Goal: Transaction & Acquisition: Book appointment/travel/reservation

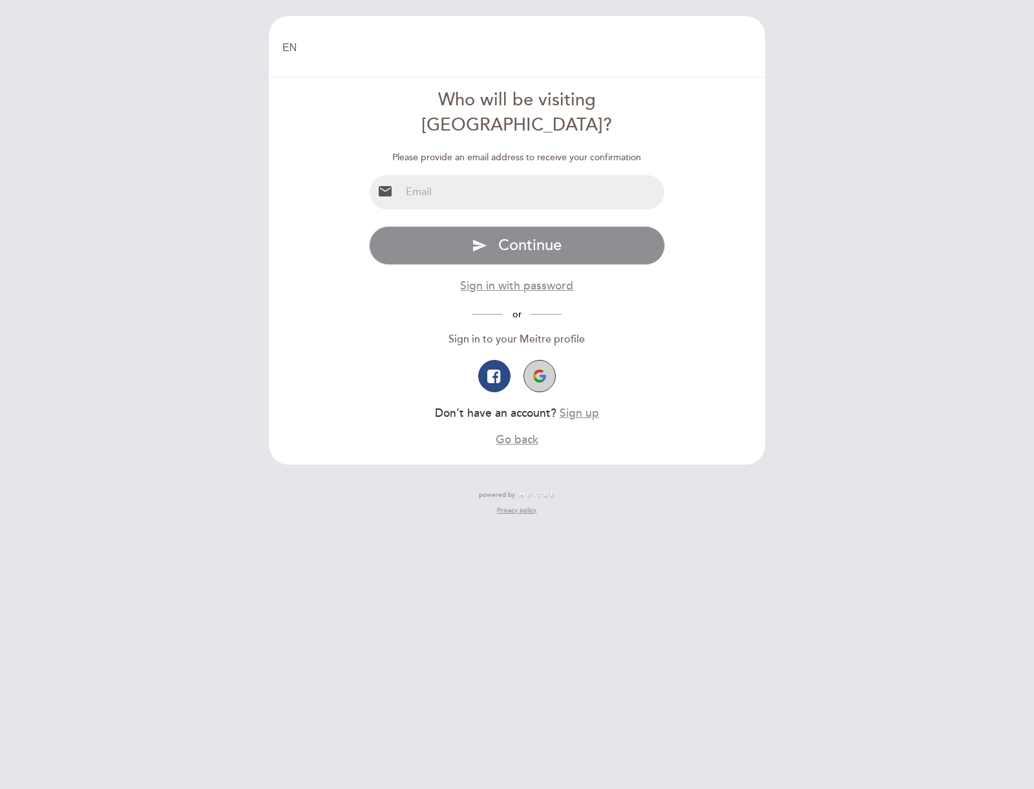
click at [541, 370] on img "button" at bounding box center [539, 376] width 13 height 13
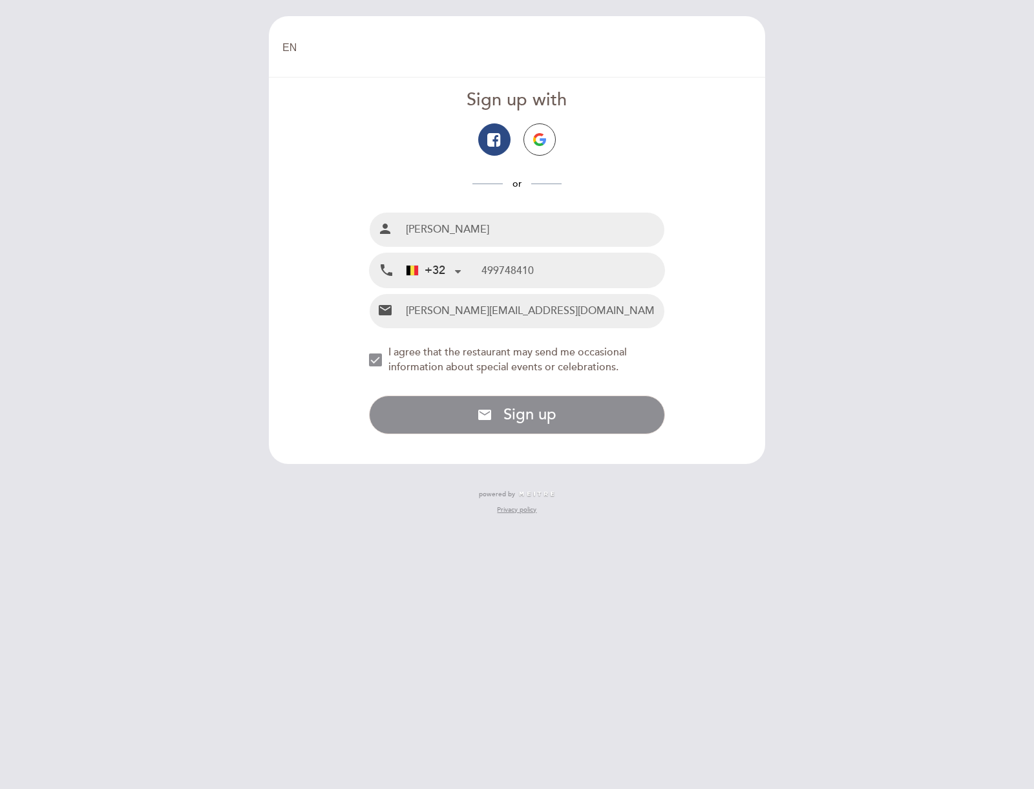
type input "499748410"
click at [372, 355] on div "NEW_MODAL_AGREE_RESTAURANT_SEND_OCCASIONAL_INFO" at bounding box center [375, 360] width 13 height 13
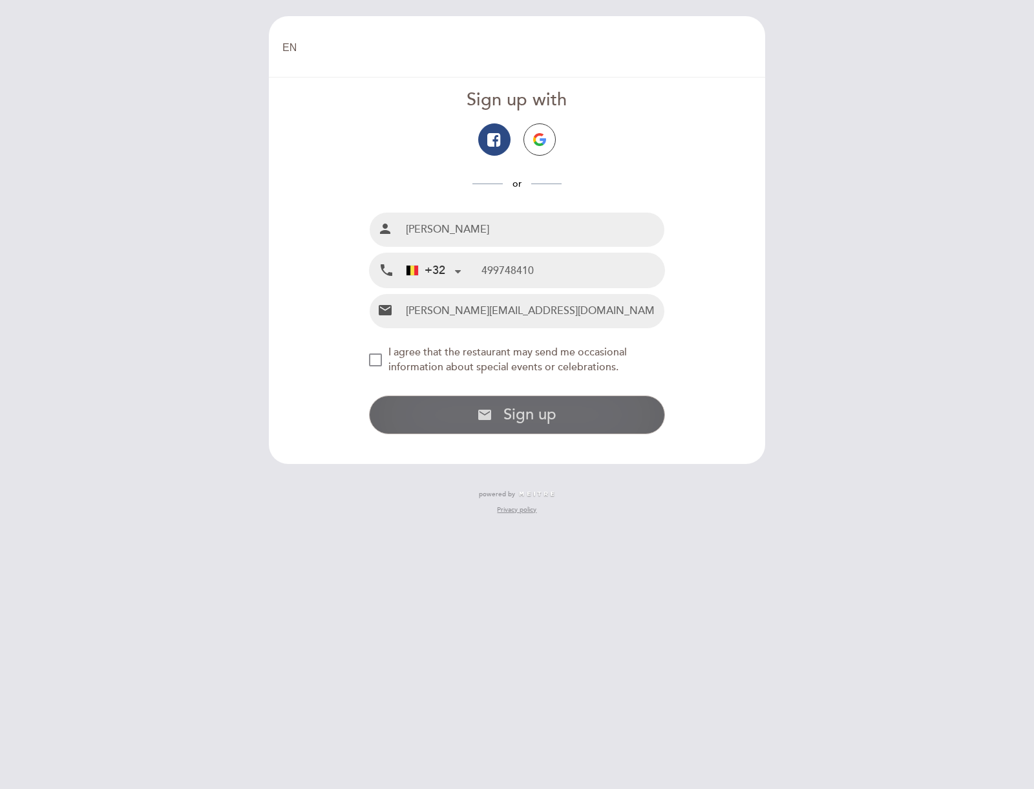
click at [566, 419] on button "email Sign up with email address Sign up" at bounding box center [517, 415] width 297 height 39
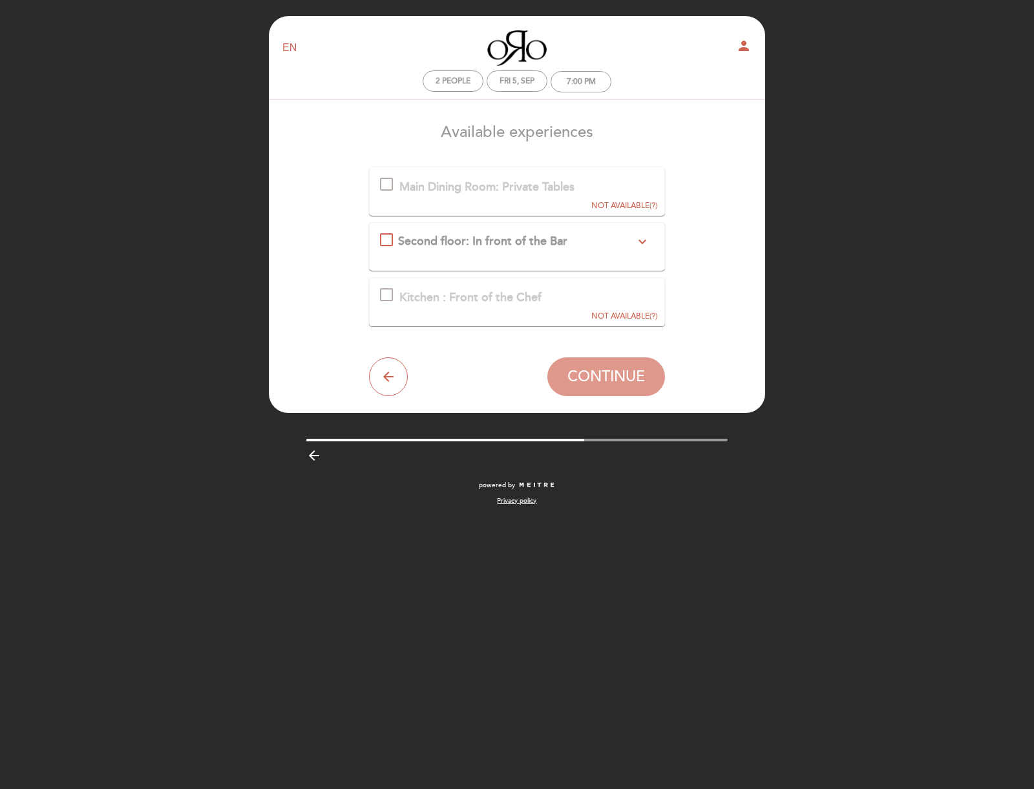
click at [642, 239] on icon "expand_more" at bounding box center [643, 242] width 16 height 16
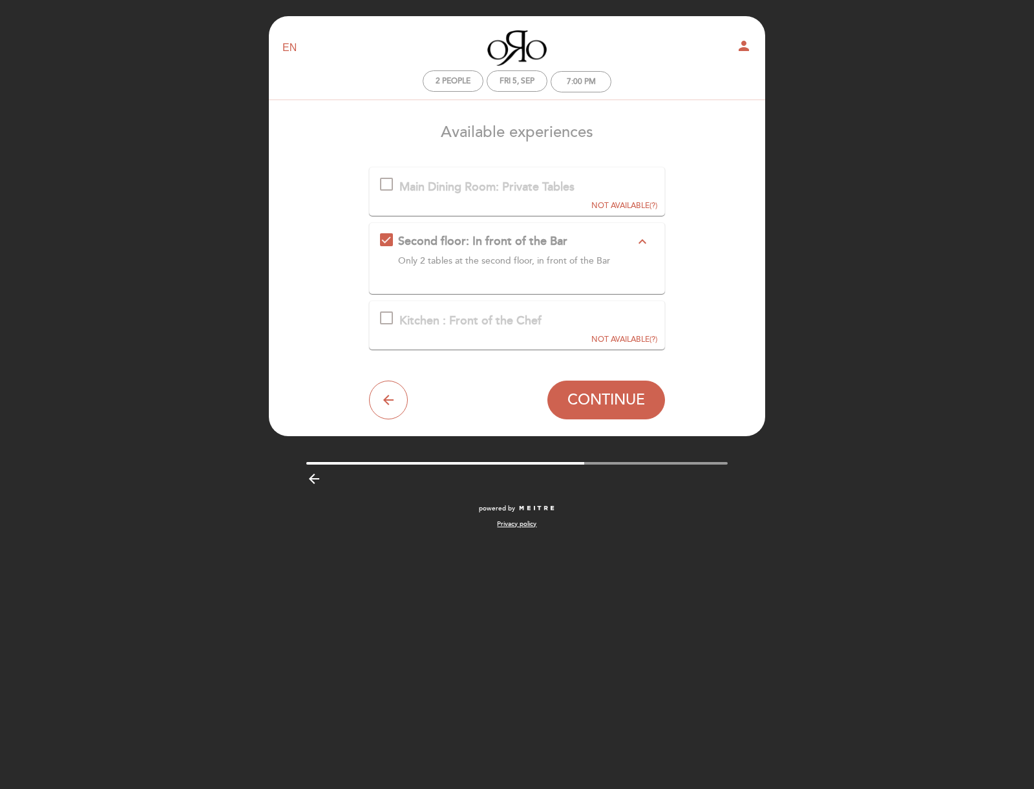
click at [611, 397] on span "CONTINUE" at bounding box center [606, 400] width 78 height 18
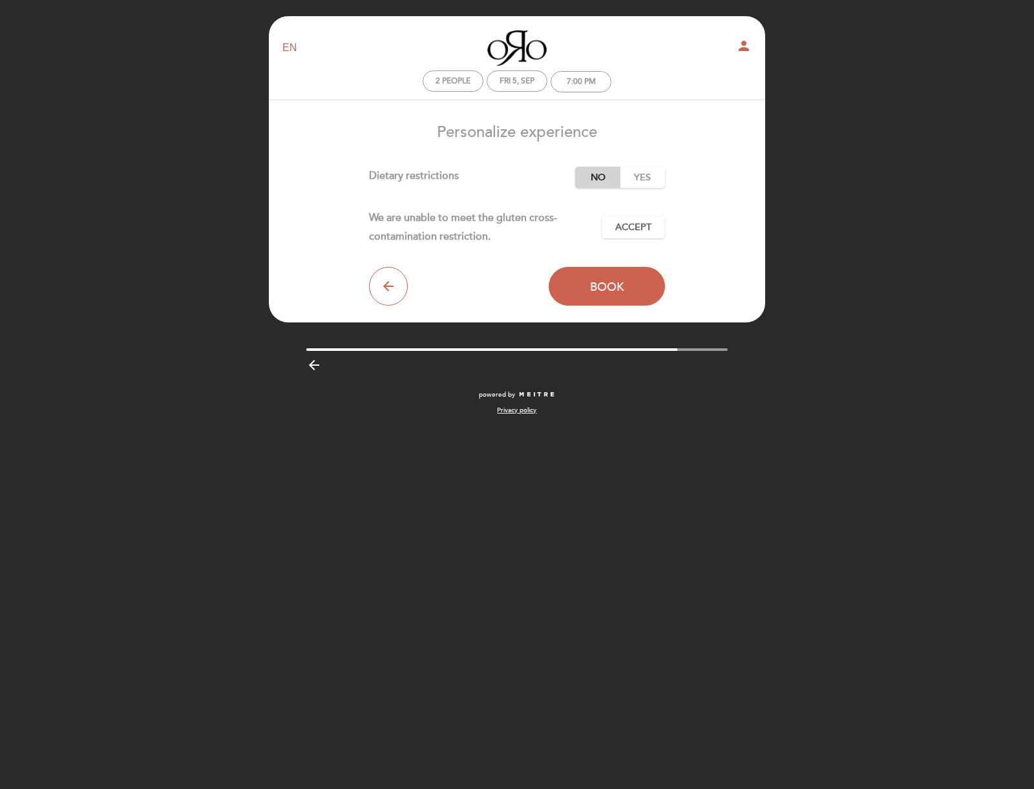
click at [600, 175] on label "No" at bounding box center [597, 177] width 45 height 21
drag, startPoint x: 634, startPoint y: 233, endPoint x: 615, endPoint y: 261, distance: 34.4
click at [634, 233] on button "Accept Accepted" at bounding box center [633, 228] width 63 height 22
click at [610, 293] on button "Book" at bounding box center [607, 286] width 116 height 39
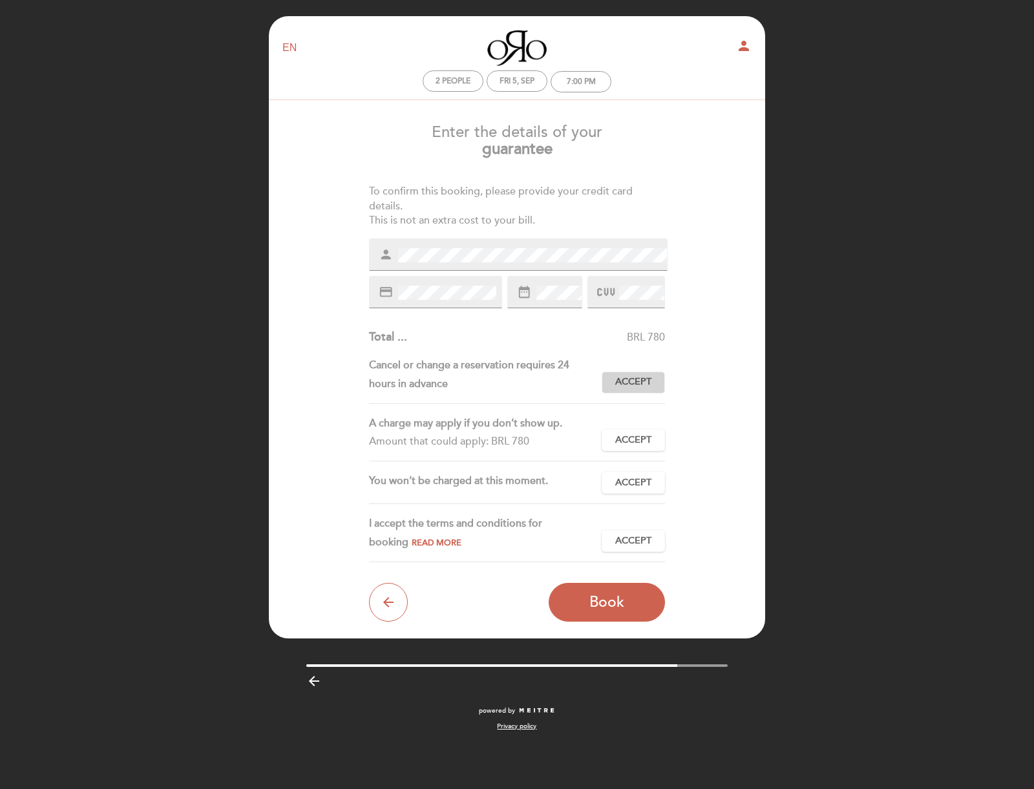
click at [636, 380] on span "Accept" at bounding box center [633, 383] width 36 height 14
click at [638, 436] on span "Accept" at bounding box center [633, 441] width 36 height 14
click at [638, 479] on span "Accept" at bounding box center [633, 483] width 36 height 14
click at [634, 537] on span "Accept" at bounding box center [633, 542] width 36 height 14
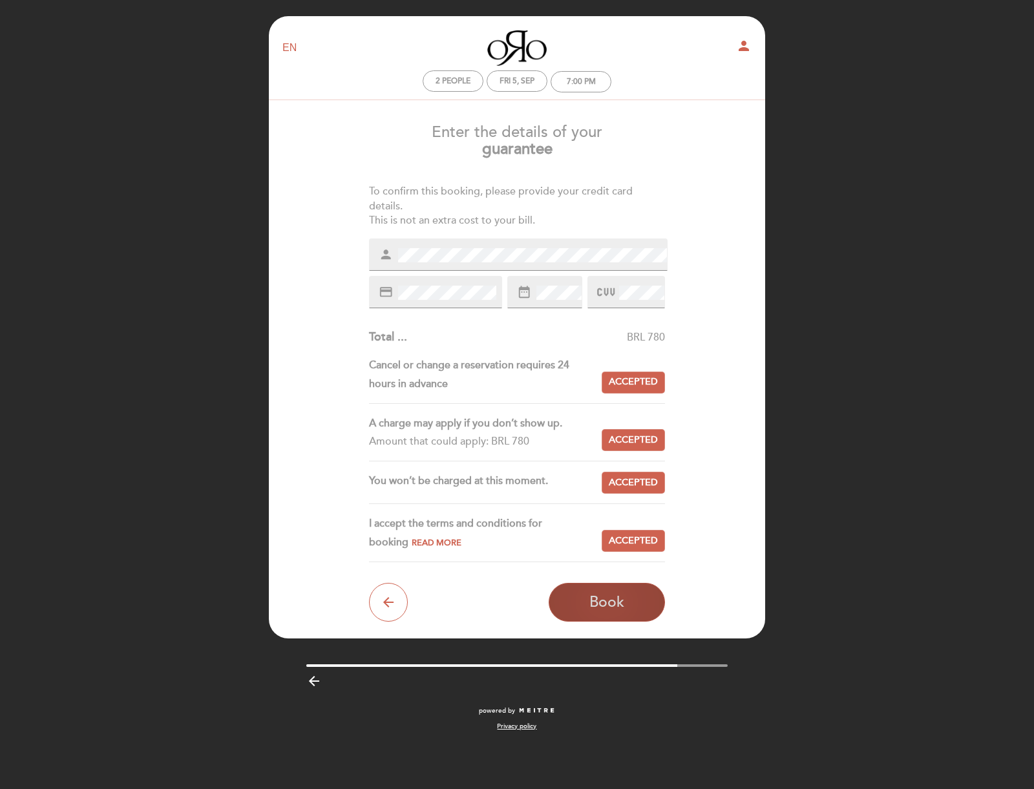
click at [616, 605] on span "Book" at bounding box center [606, 602] width 35 height 18
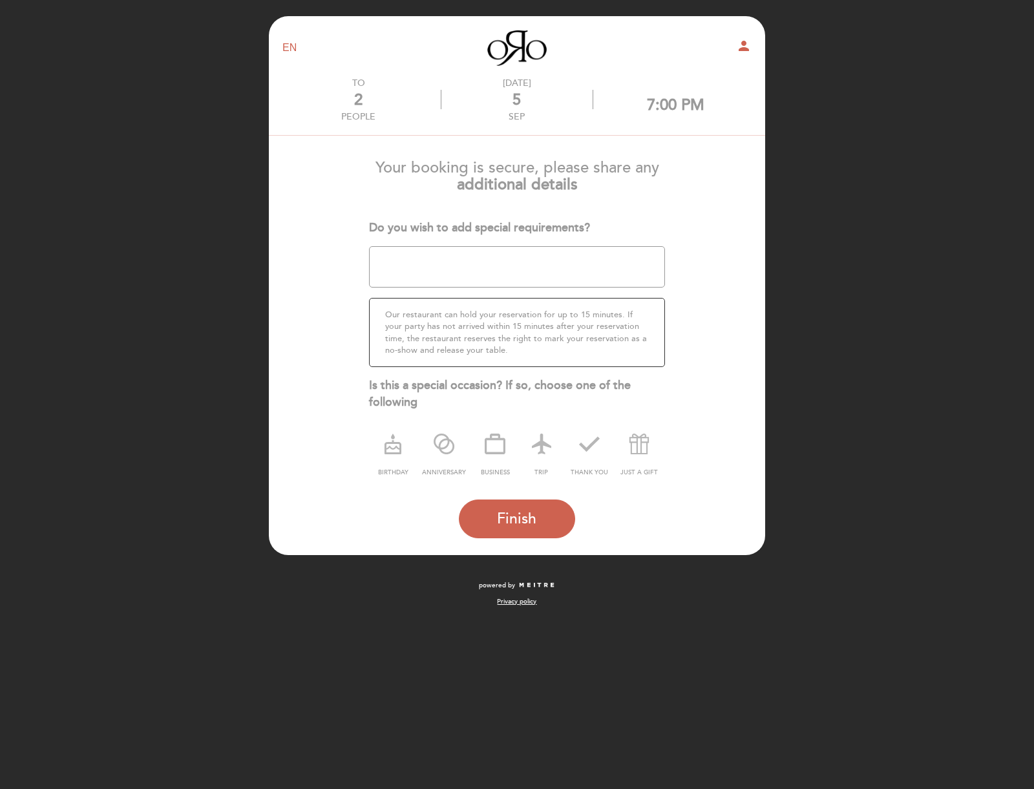
click at [562, 268] on textarea at bounding box center [517, 266] width 297 height 41
click at [467, 256] on textarea at bounding box center [517, 266] width 297 height 41
click at [602, 257] on textarea at bounding box center [517, 266] width 297 height 41
click at [618, 258] on textarea at bounding box center [517, 266] width 297 height 41
drag, startPoint x: 601, startPoint y: 257, endPoint x: 608, endPoint y: 277, distance: 21.9
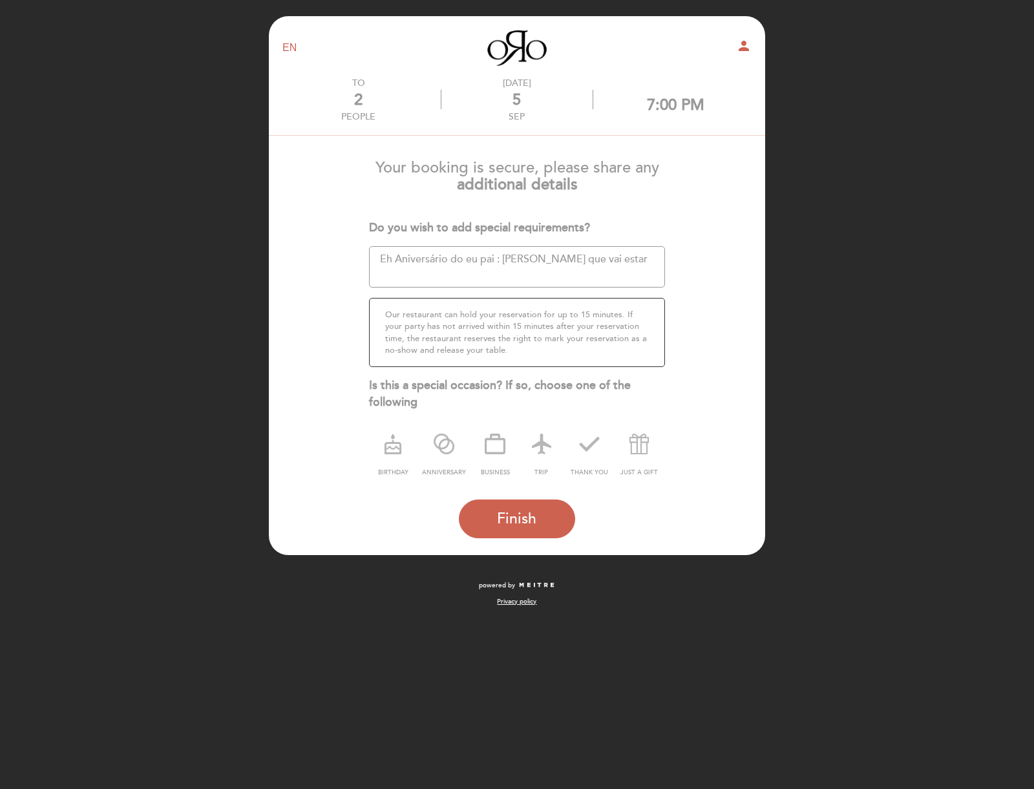
click at [608, 277] on textarea at bounding box center [517, 266] width 297 height 41
click at [620, 259] on textarea at bounding box center [517, 266] width 297 height 41
click at [467, 257] on textarea at bounding box center [517, 266] width 297 height 41
click at [469, 277] on textarea at bounding box center [517, 266] width 297 height 41
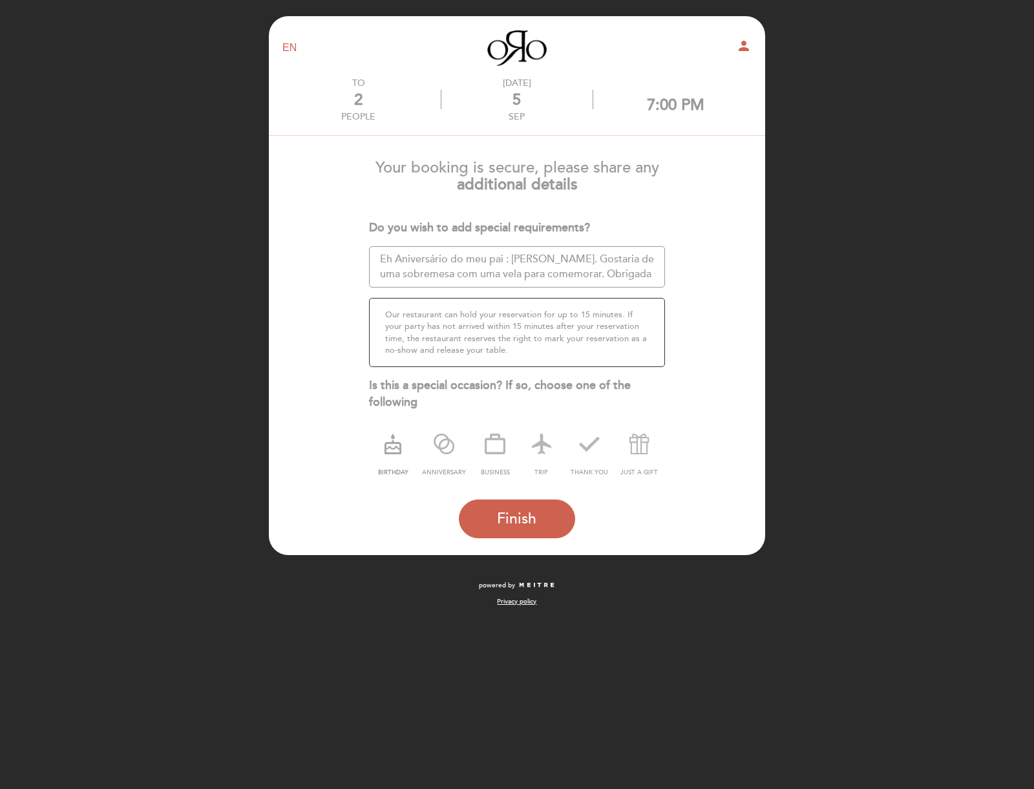
type textarea "Eh Aniversário do meu pai : [PERSON_NAME]. Gostaria de uma sobremesa com uma ve…"
drag, startPoint x: 398, startPoint y: 448, endPoint x: 409, endPoint y: 469, distance: 24.3
click at [398, 448] on icon at bounding box center [393, 444] width 34 height 34
click at [525, 525] on span "Finish" at bounding box center [516, 519] width 39 height 18
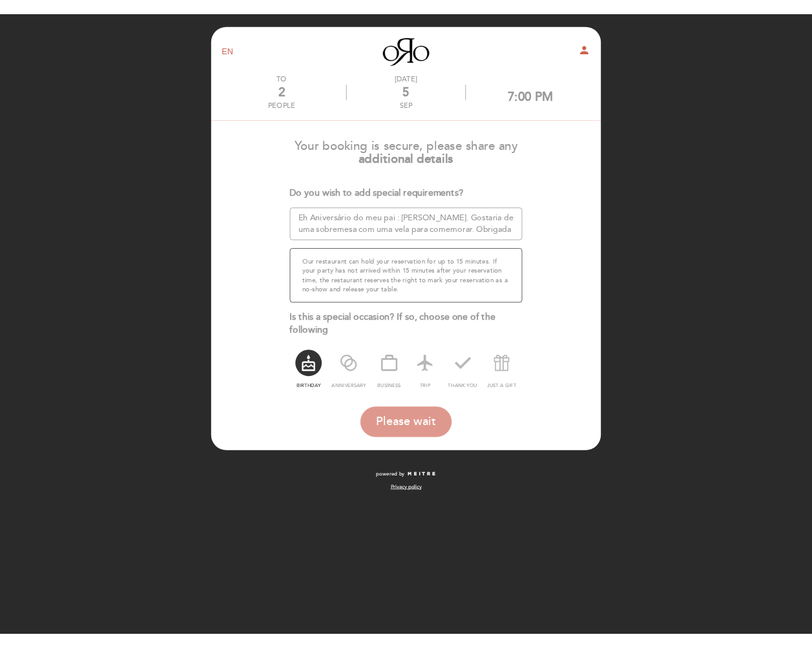
scroll to position [0, 0]
